Goal: Find specific page/section: Find specific page/section

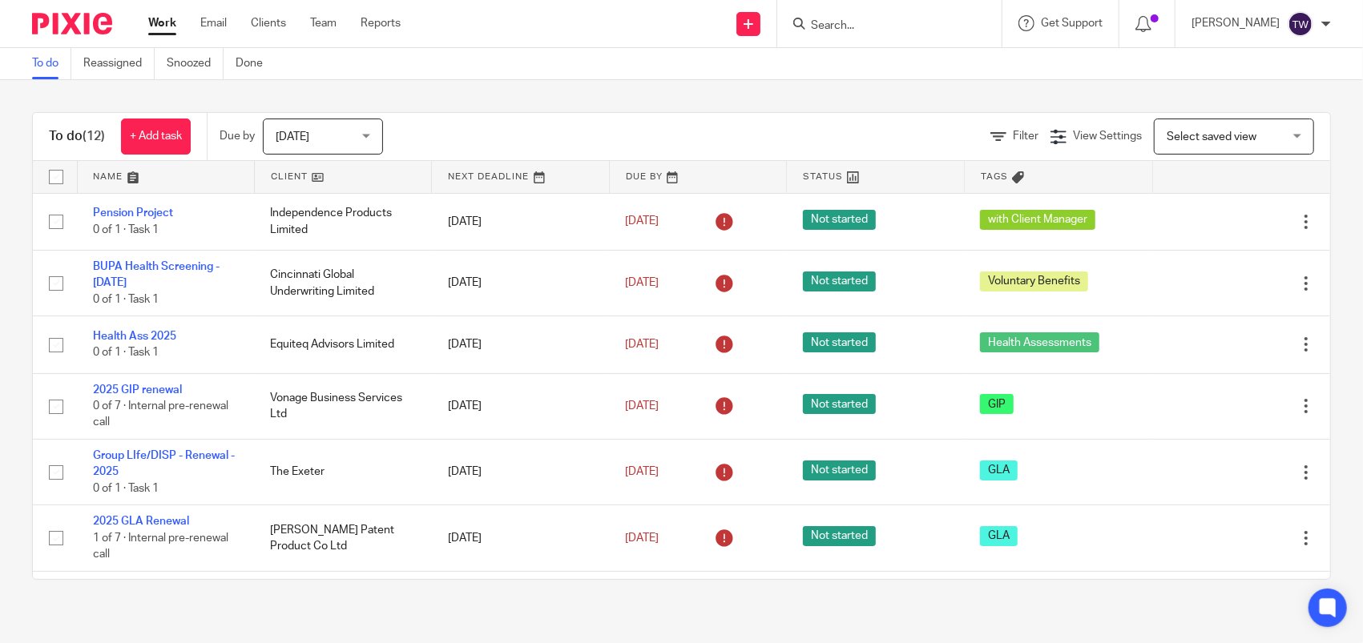
click at [905, 26] on input "Search" at bounding box center [881, 26] width 144 height 14
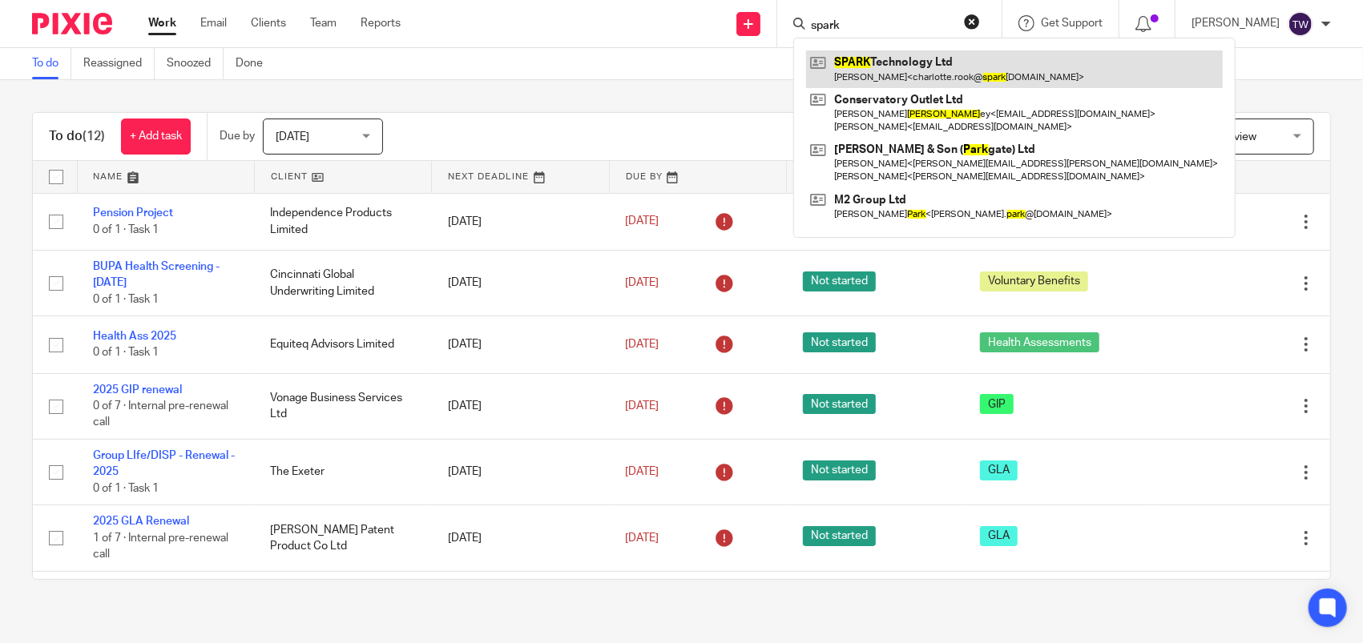
type input "spark"
click at [953, 64] on link at bounding box center [1014, 68] width 417 height 37
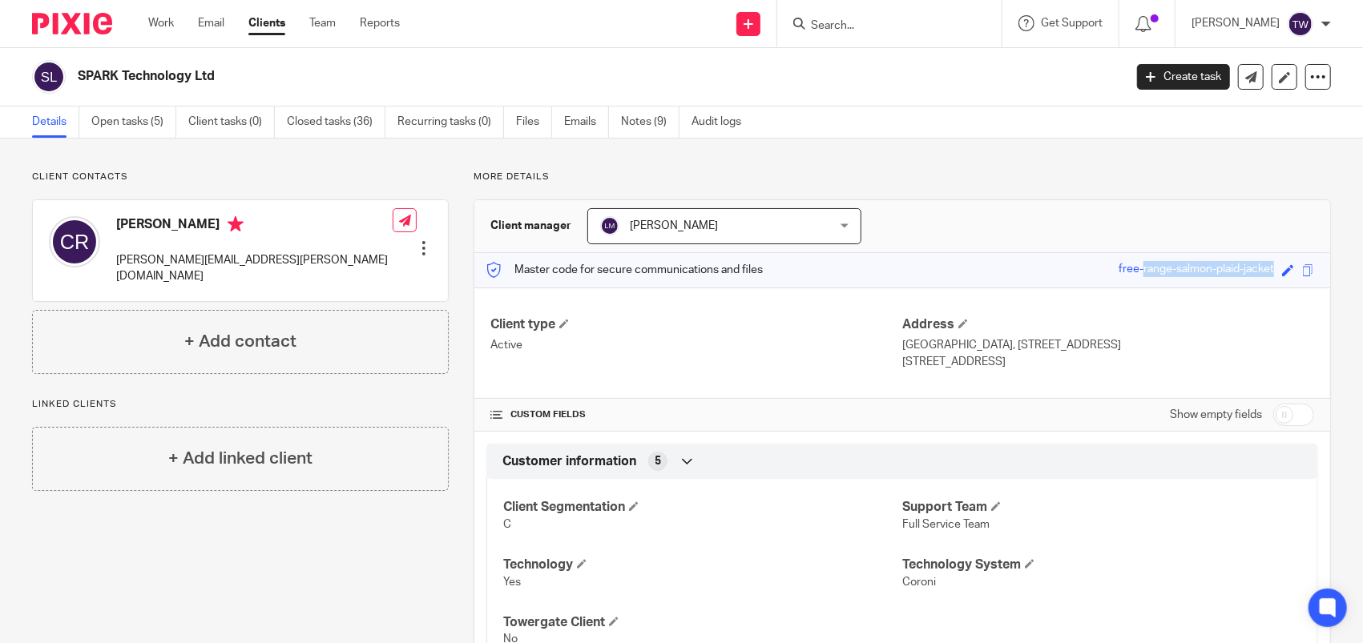
drag, startPoint x: 1096, startPoint y: 264, endPoint x: 1263, endPoint y: 272, distance: 167.6
click at [1263, 272] on div "Master code for secure communications and files free-range-salmon-plaid-jacket …" at bounding box center [902, 270] width 856 height 34
drag, startPoint x: 1263, startPoint y: 272, endPoint x: 1202, endPoint y: 269, distance: 60.9
copy div "free-range-salmon-plaid-jacket"
